Goal: Task Accomplishment & Management: Manage account settings

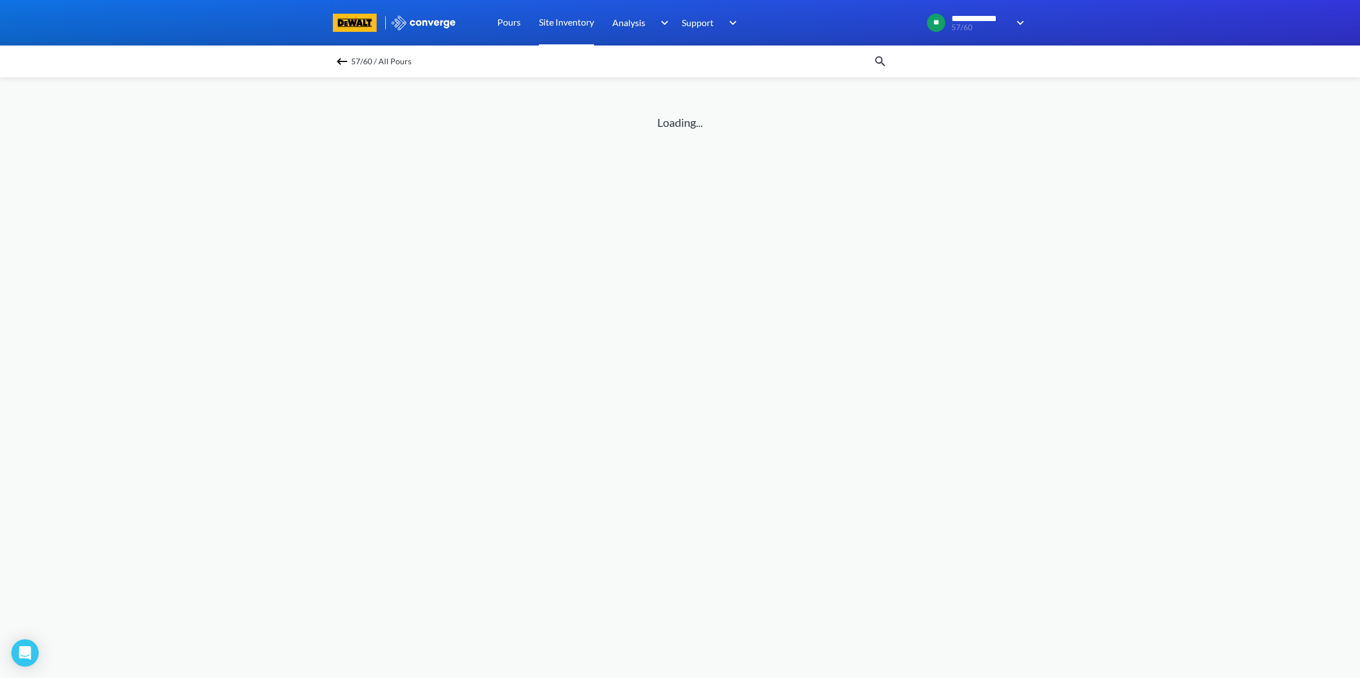
click at [561, 27] on link "Site Inventory" at bounding box center [566, 23] width 55 height 46
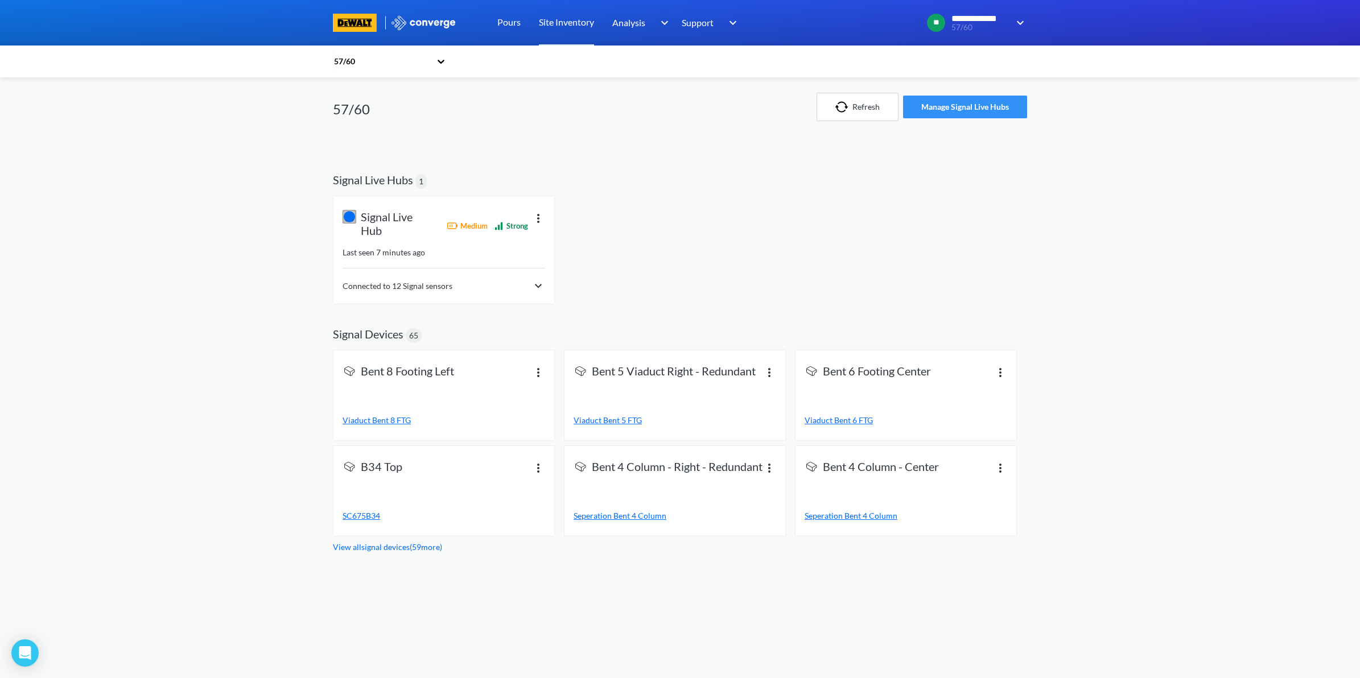
click at [985, 114] on button "Manage Signal Live Hubs" at bounding box center [965, 107] width 124 height 23
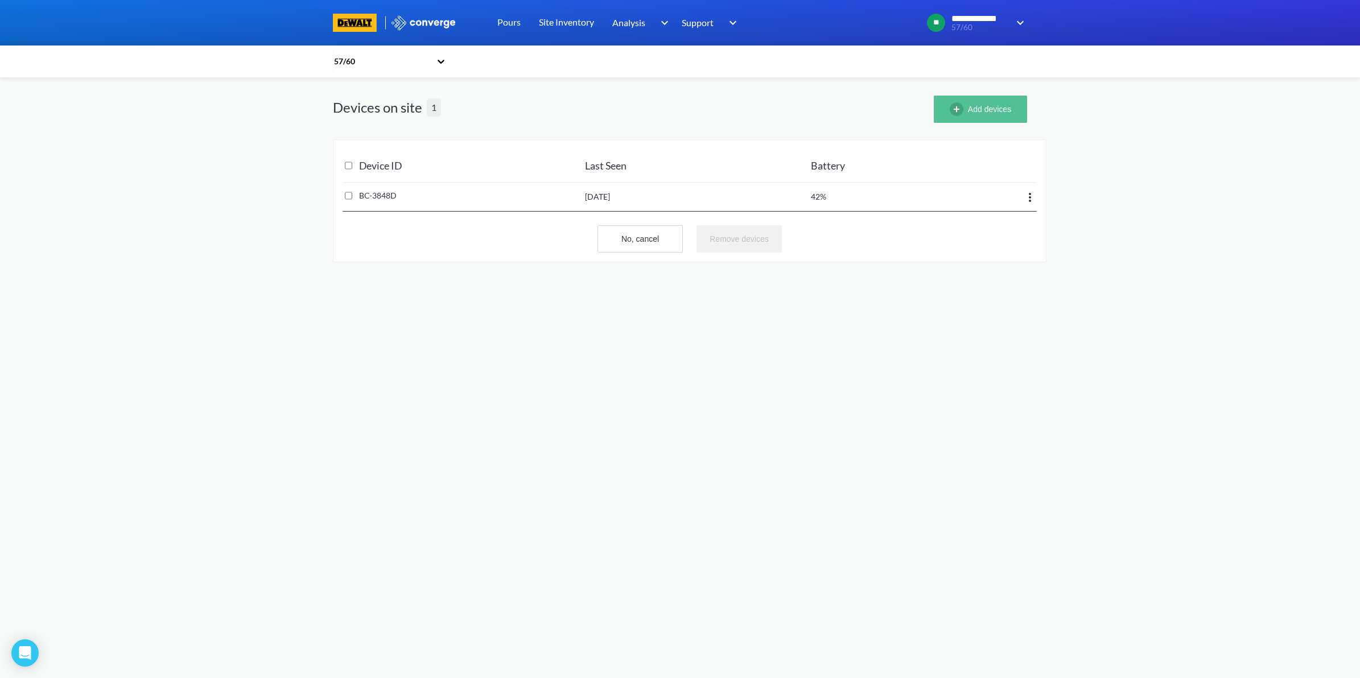
click at [1006, 116] on button "Add devices" at bounding box center [980, 109] width 93 height 27
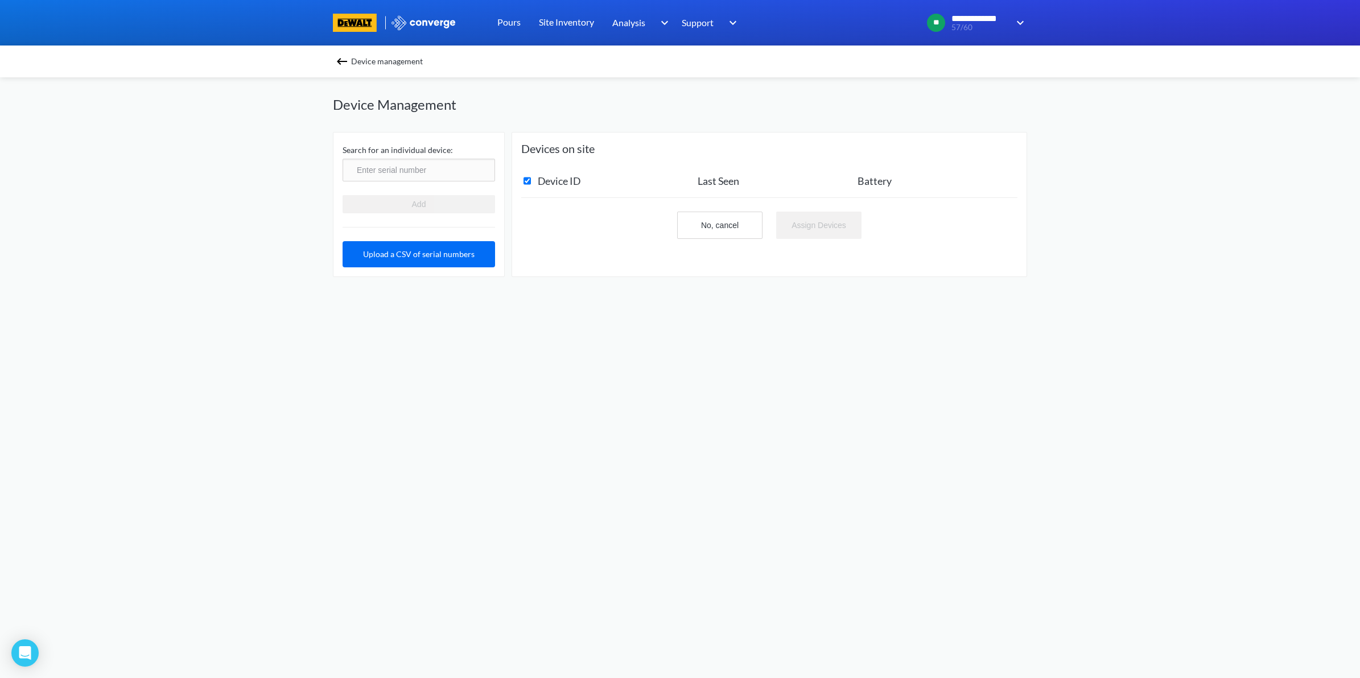
click at [410, 170] on input "text" at bounding box center [419, 170] width 153 height 23
type input "BB-103E5"
click at [465, 206] on button "Add" at bounding box center [419, 204] width 153 height 18
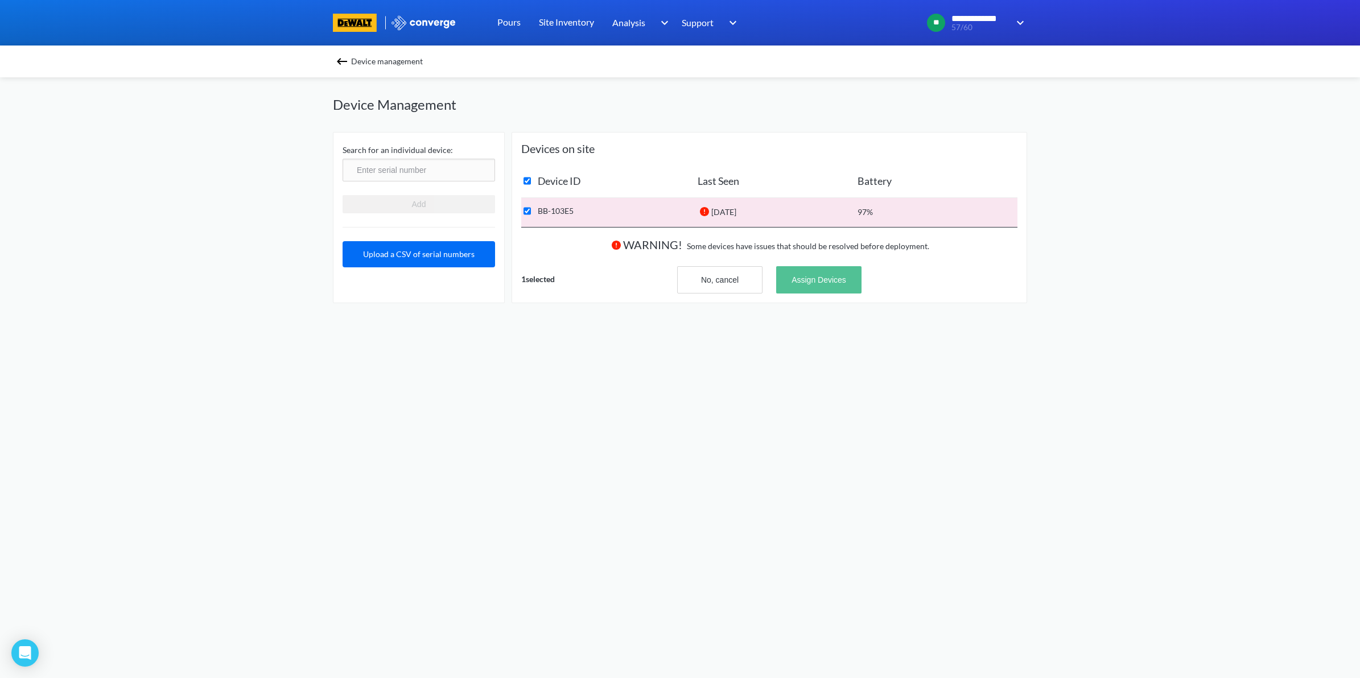
click at [829, 274] on button "Assign Devices" at bounding box center [818, 279] width 85 height 27
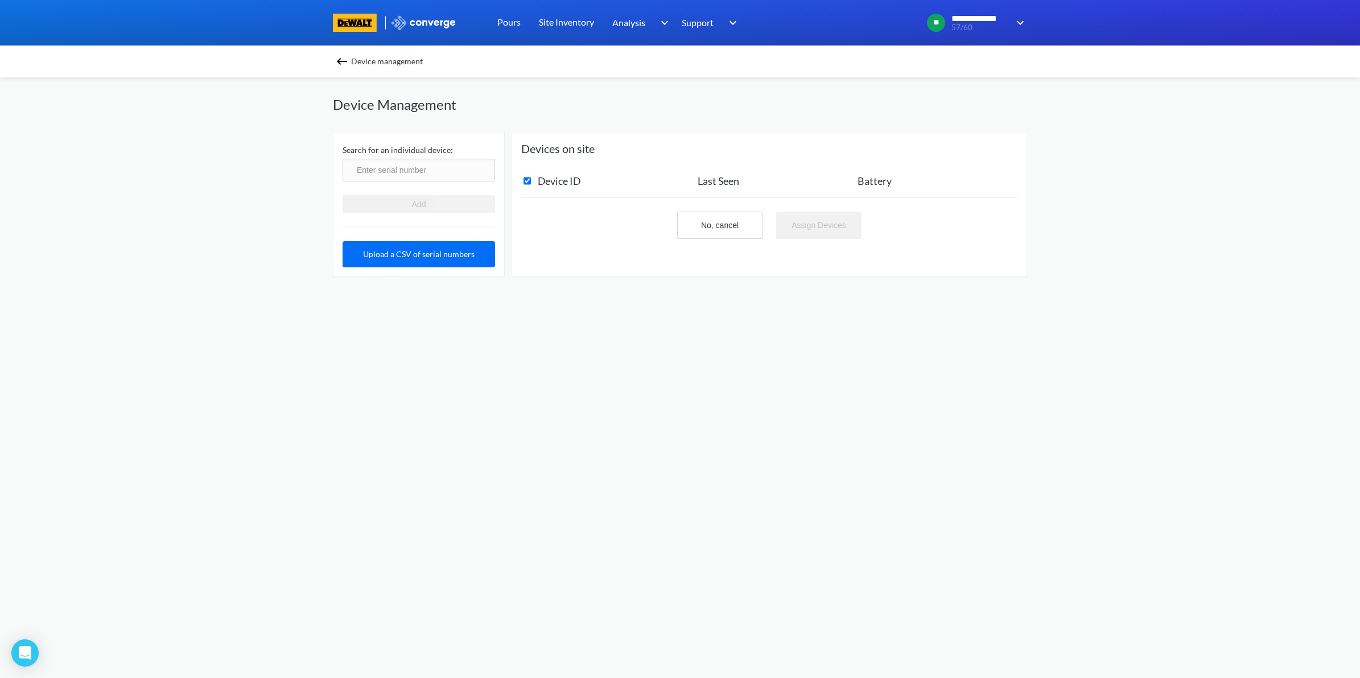
click at [462, 172] on input "text" at bounding box center [419, 170] width 153 height 23
click at [573, 23] on link "Site Inventory" at bounding box center [566, 23] width 55 height 46
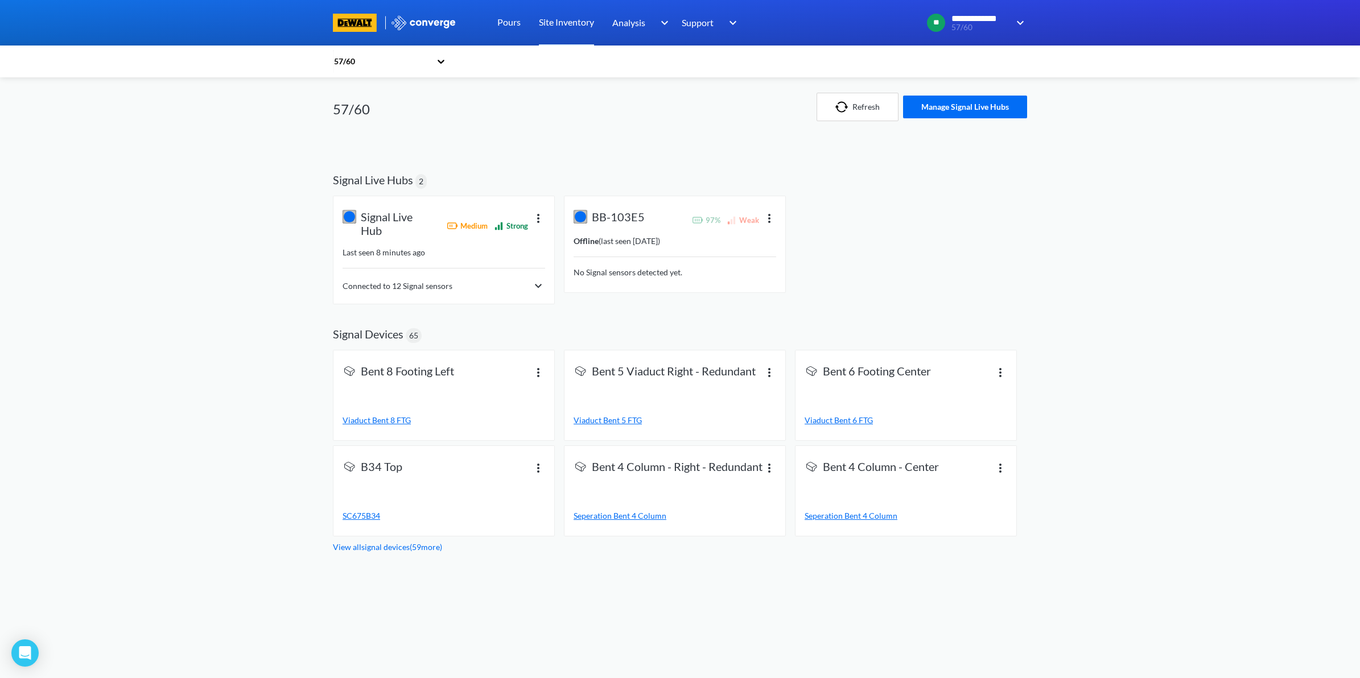
click at [664, 274] on span "No Signal sensors detected yet." at bounding box center [628, 273] width 109 height 10
click at [650, 208] on div "BB-103E5 97% Weak Offline ( last seen 1 year ago ) No Signal sensors detected y…" at bounding box center [675, 244] width 221 height 96
click at [766, 213] on img at bounding box center [770, 218] width 14 height 14
click at [821, 208] on div "Signal Live Hub Medium Strong Last seen 8 minutes ago Connected to 12 Signal se…" at bounding box center [680, 252] width 694 height 113
click at [920, 116] on button "Manage Signal Live Hubs" at bounding box center [965, 107] width 124 height 23
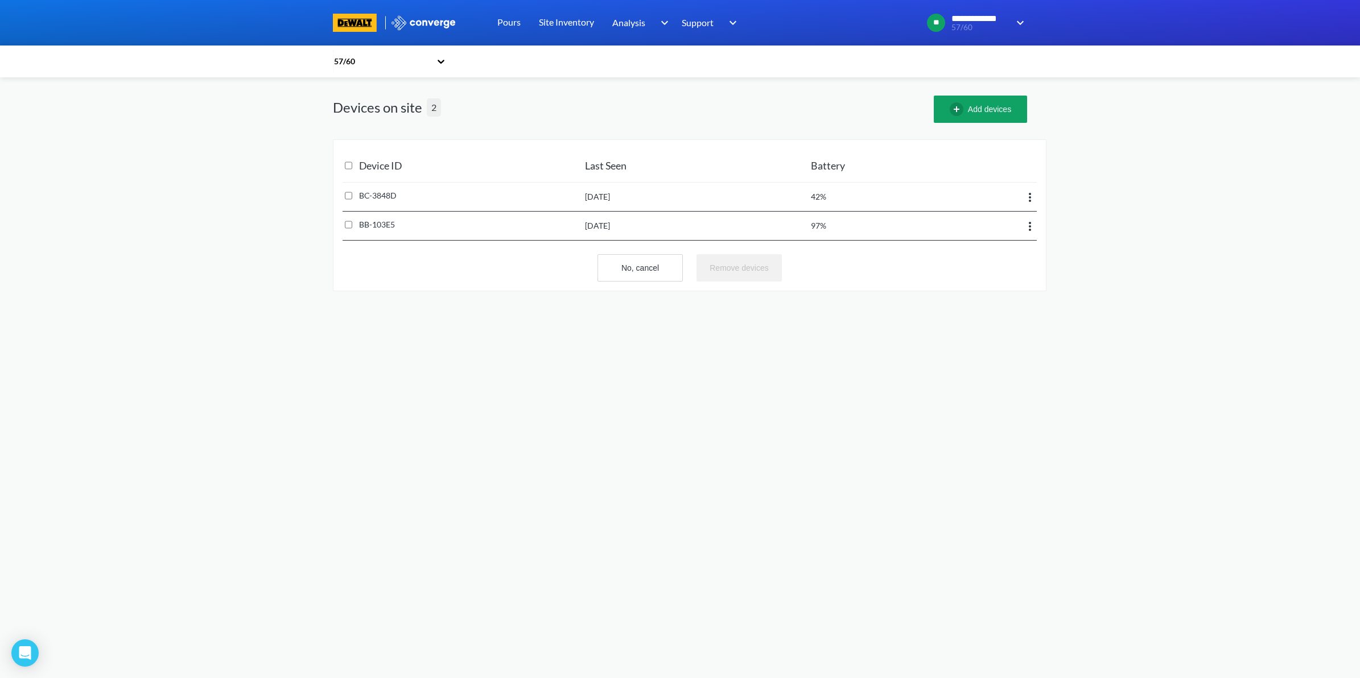
click at [351, 167] on all "checkbox" at bounding box center [348, 165] width 7 height 23
checkbox all "true"
checkbox input "true"
click at [991, 116] on button "Add devices" at bounding box center [980, 109] width 93 height 27
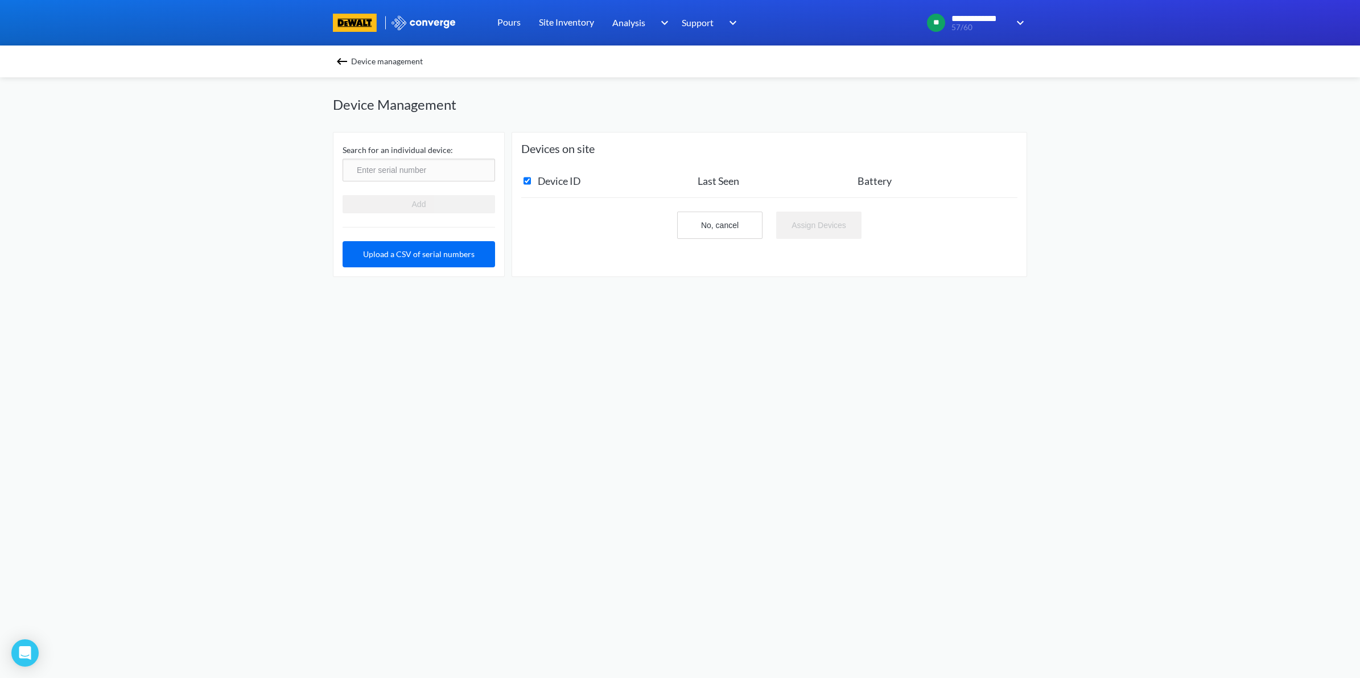
click at [445, 174] on input "text" at bounding box center [419, 170] width 153 height 23
type input "BC-33DCE"
click at [447, 203] on button "Add" at bounding box center [419, 204] width 153 height 18
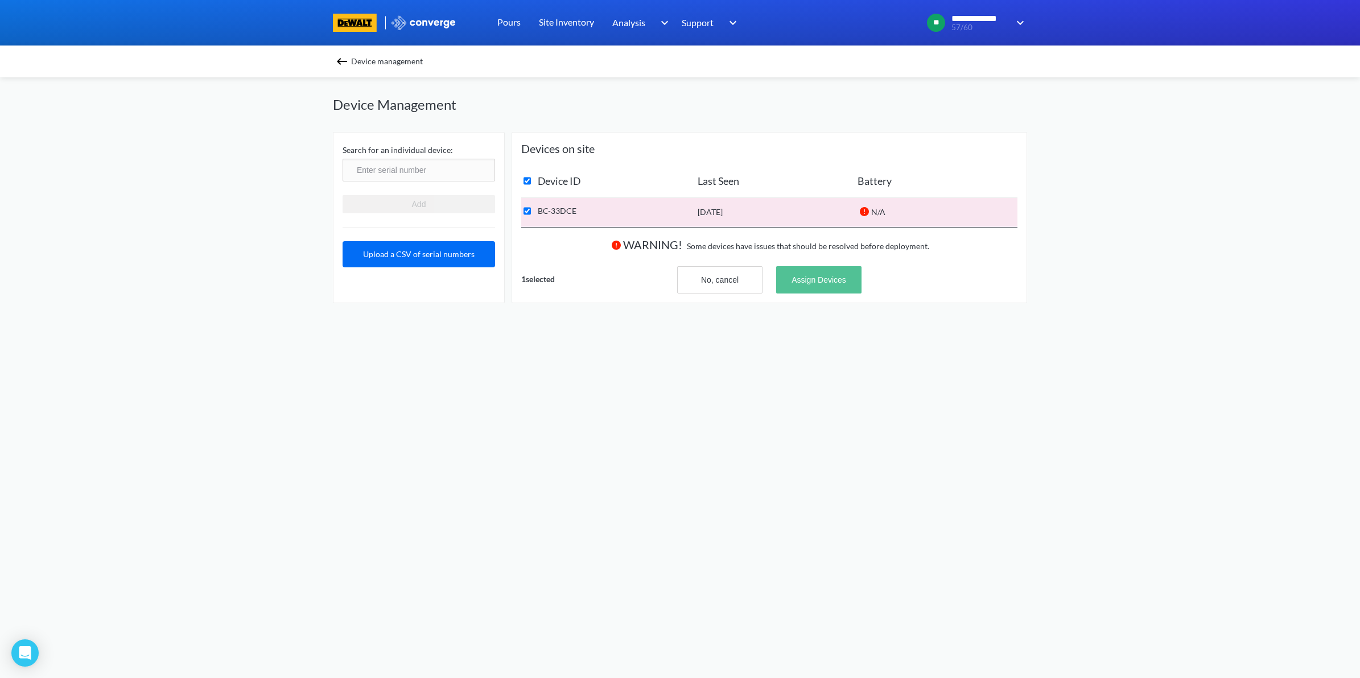
click at [828, 276] on button "Assign Devices" at bounding box center [818, 279] width 85 height 27
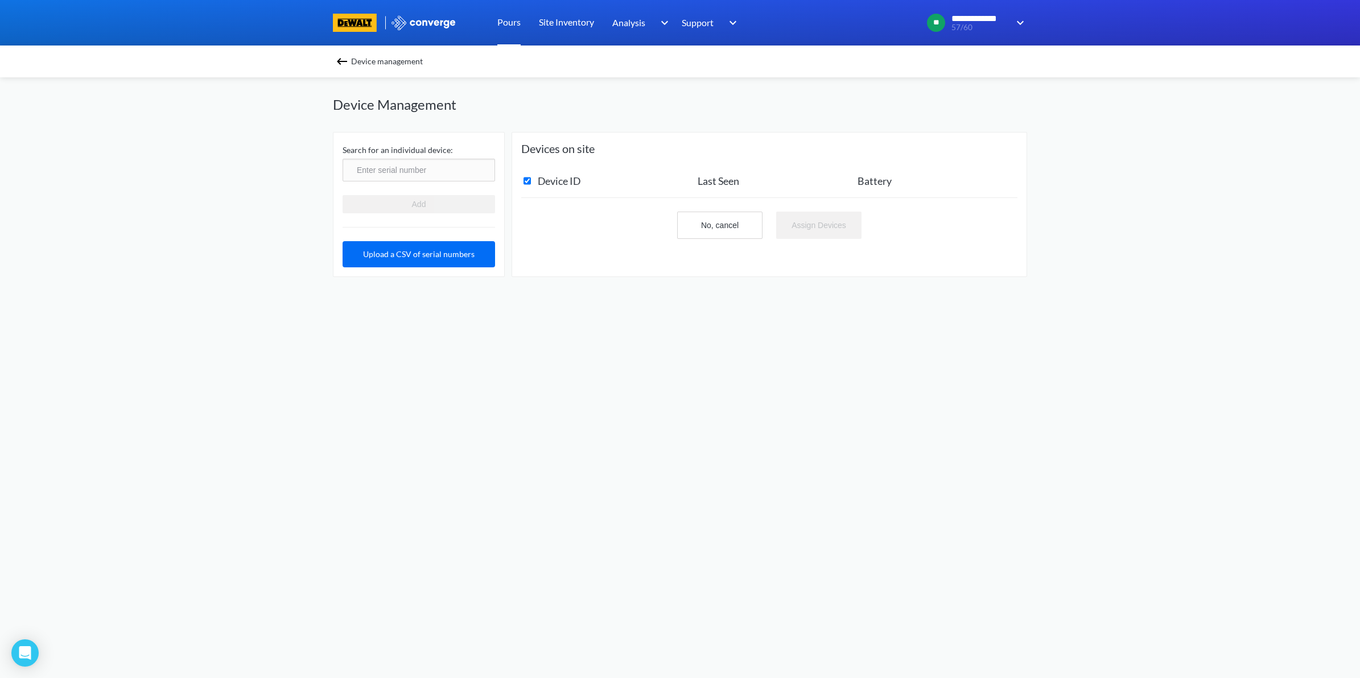
click at [519, 23] on link "Pours" at bounding box center [508, 23] width 23 height 46
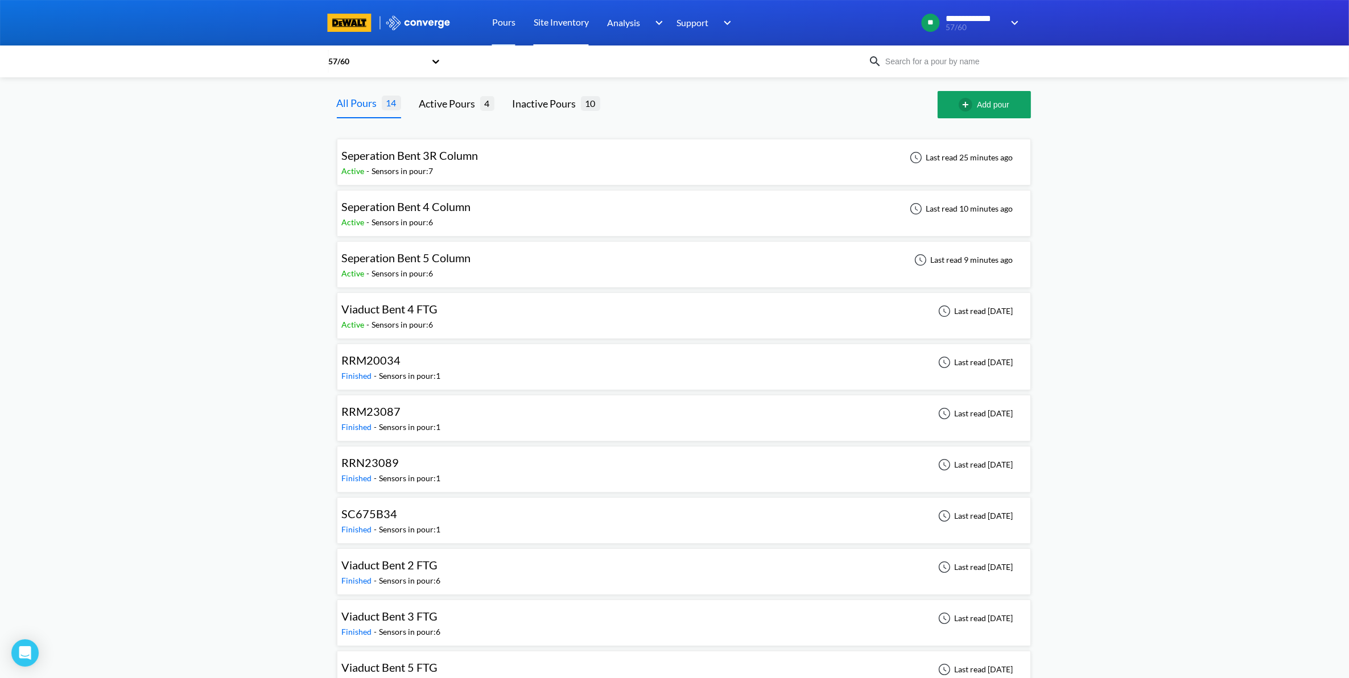
click at [579, 30] on link "Site Inventory" at bounding box center [561, 23] width 55 height 46
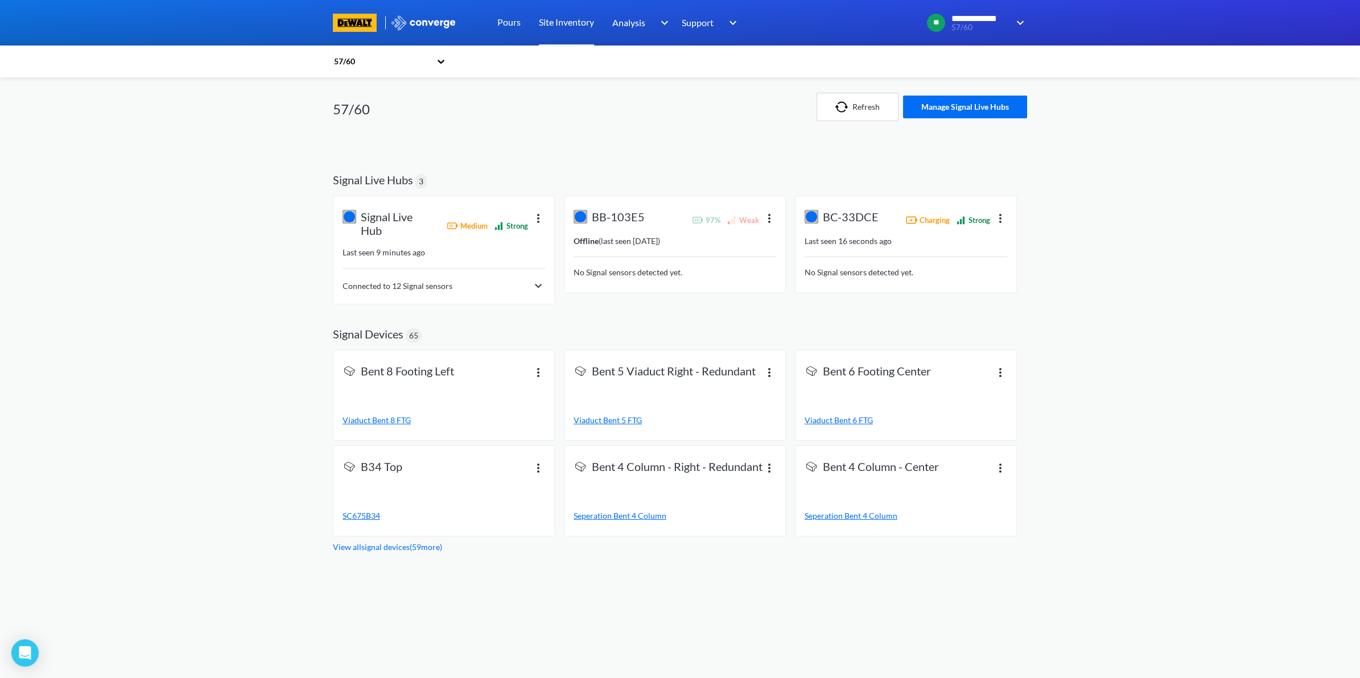
click at [538, 218] on img at bounding box center [539, 218] width 14 height 14
click at [510, 228] on div "Edit name" at bounding box center [508, 230] width 73 height 22
drag, startPoint x: 435, startPoint y: 251, endPoint x: 303, endPoint y: 256, distance: 132.1
click at [303, 256] on div "**********" at bounding box center [680, 277] width 1360 height 554
click at [442, 252] on input "Signal Live Hub" at bounding box center [444, 249] width 194 height 23
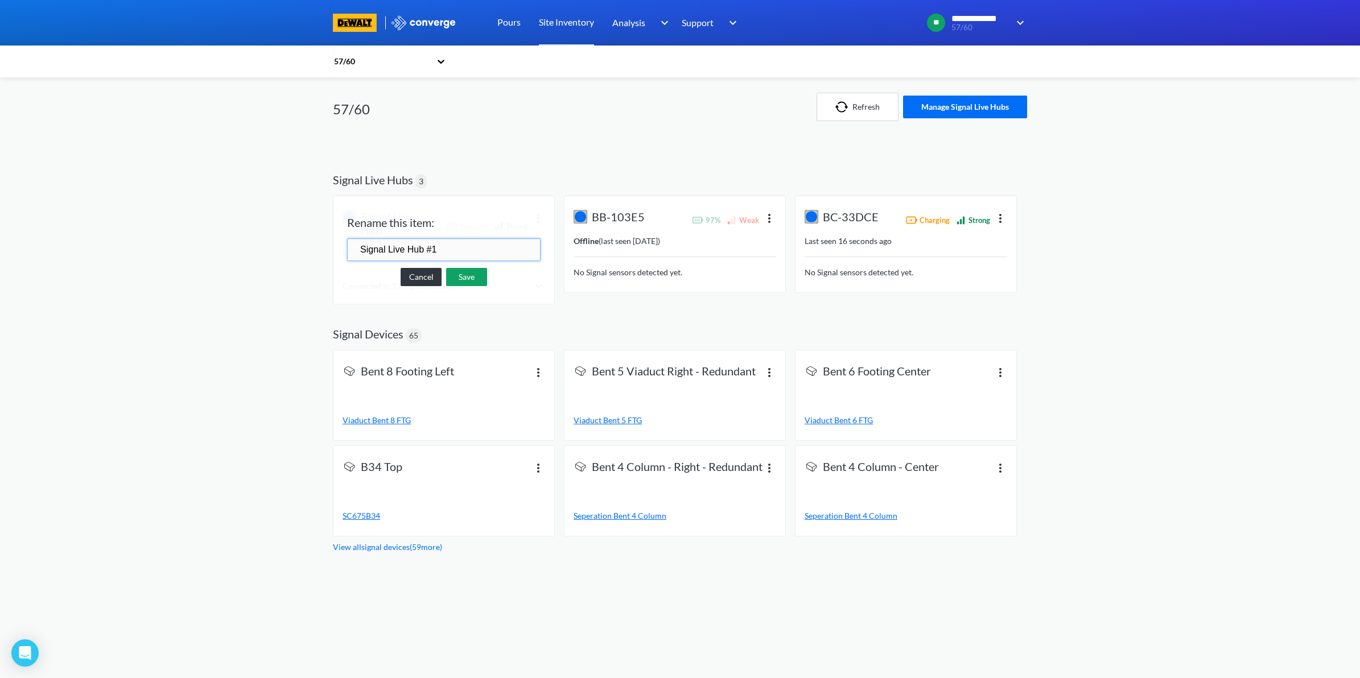
type input "Signal Live Hub #1"
click at [456, 273] on link "Save" at bounding box center [466, 277] width 41 height 18
click at [540, 219] on img at bounding box center [539, 218] width 14 height 14
click at [535, 231] on div "Edit name" at bounding box center [508, 230] width 73 height 22
type input "Signal Live Hub #1"
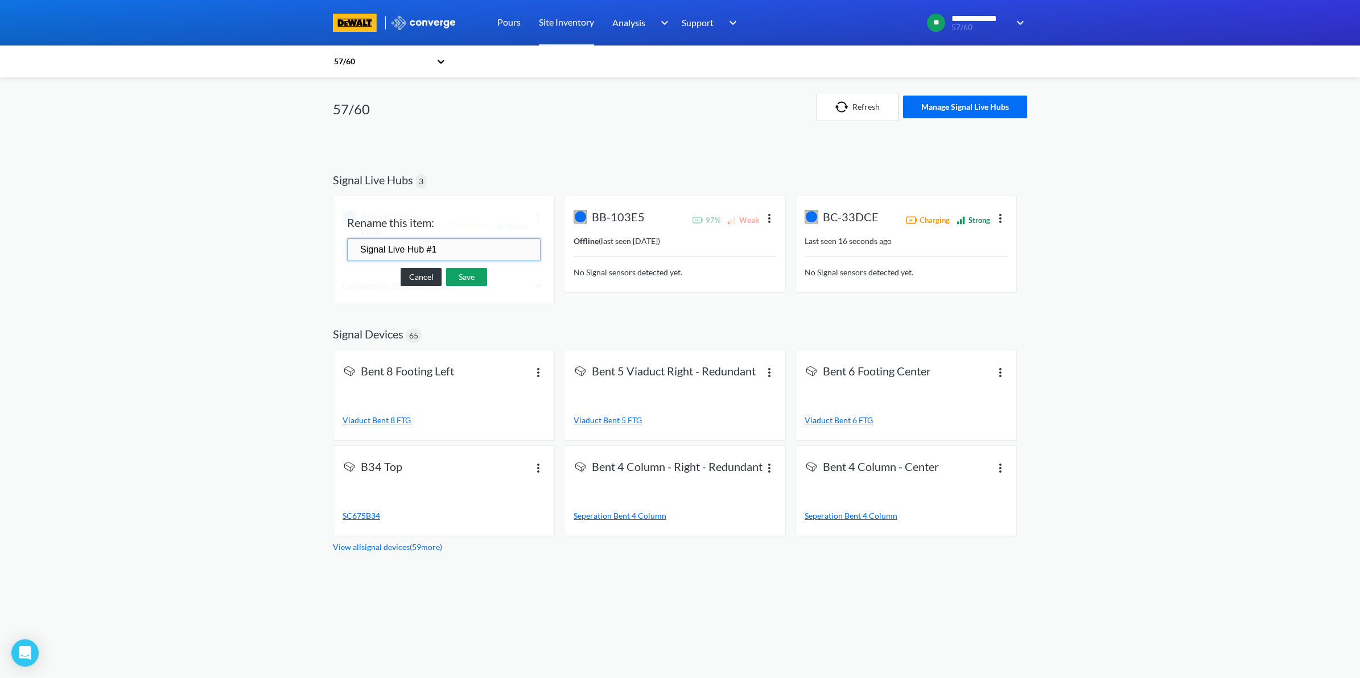
click at [471, 279] on link "Save" at bounding box center [466, 277] width 41 height 18
click at [1002, 220] on img at bounding box center [1001, 218] width 14 height 14
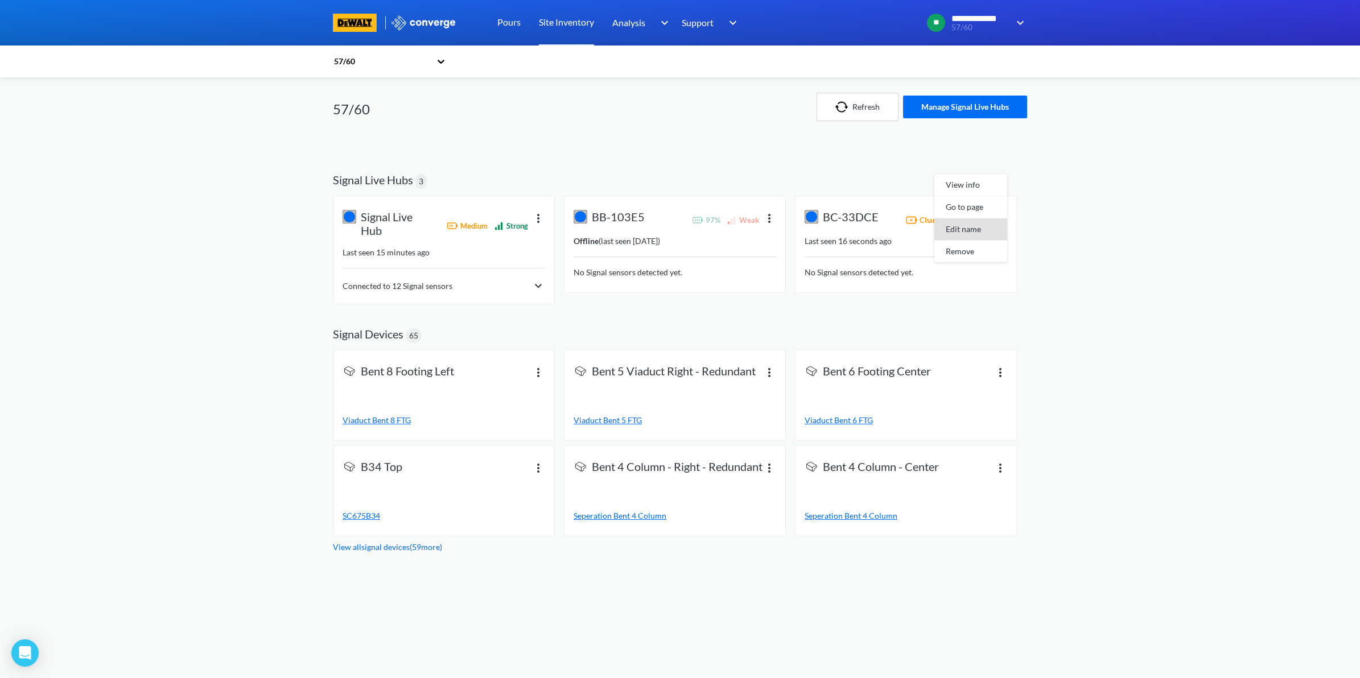
click at [974, 234] on div "Edit name" at bounding box center [971, 230] width 73 height 22
drag, startPoint x: 855, startPoint y: 243, endPoint x: 689, endPoint y: 241, distance: 166.2
click at [689, 241] on div "Signal Live Hub Medium Strong Last seen 15 minutes ago Connected to 12 Signal s…" at bounding box center [680, 252] width 694 height 113
type input "Signal Live Hub #2"
click at [926, 270] on link "Save" at bounding box center [928, 271] width 41 height 18
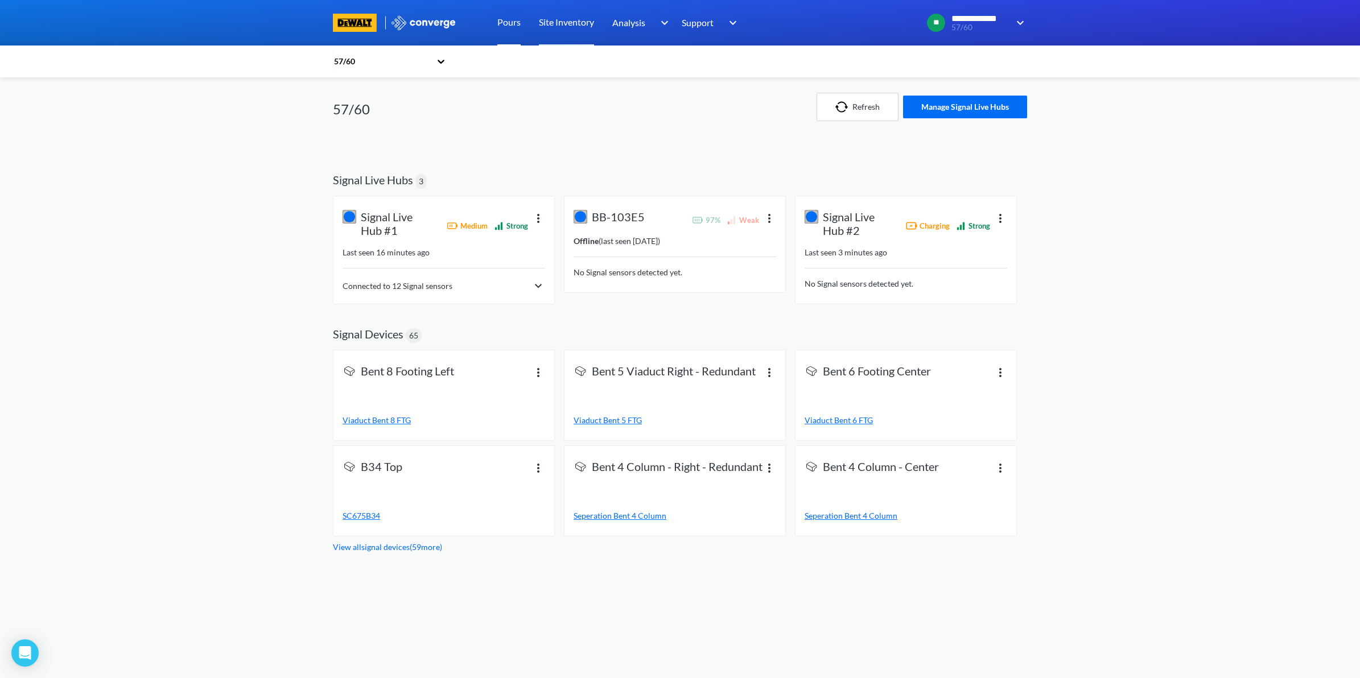
click at [503, 24] on link "Pours" at bounding box center [508, 23] width 23 height 46
